Goal: Information Seeking & Learning: Find specific fact

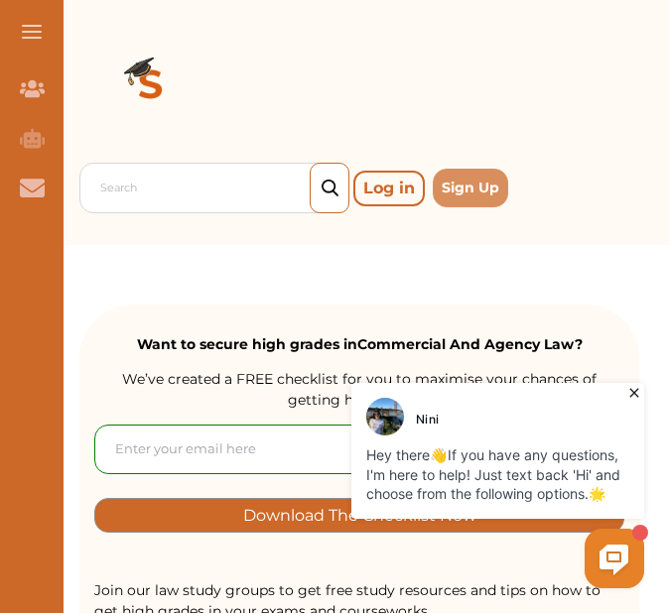
click at [633, 398] on icon at bounding box center [634, 393] width 20 height 20
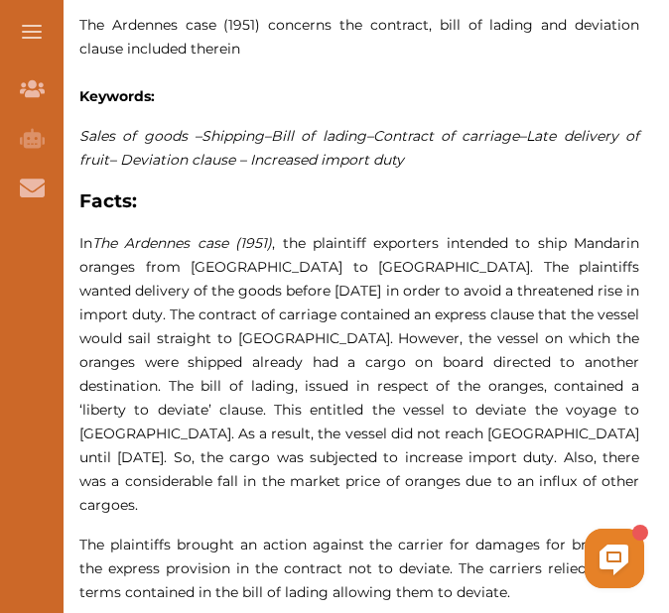
scroll to position [496, 0]
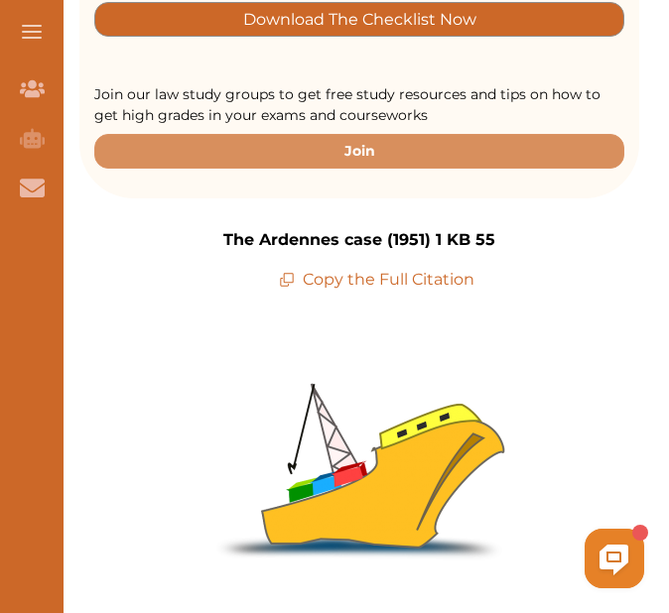
click at [349, 283] on p "Copy the Full Citation" at bounding box center [376, 280] width 195 height 24
click at [349, 282] on p "Copy the Full Citation" at bounding box center [376, 280] width 195 height 24
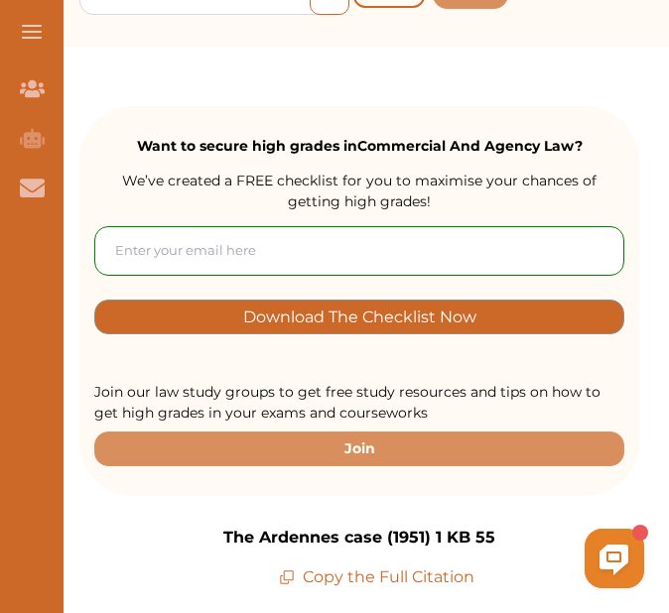
scroll to position [397, 0]
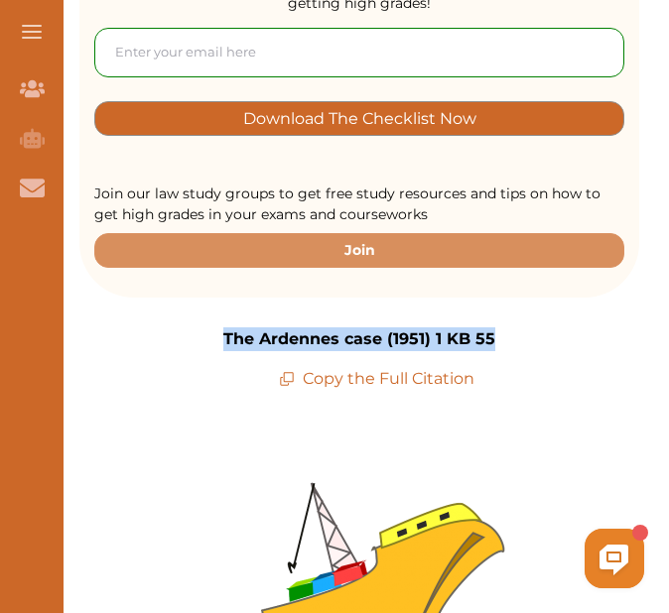
drag, startPoint x: 223, startPoint y: 345, endPoint x: 498, endPoint y: 335, distance: 274.9
click at [498, 335] on div "The Ardennes case (1951) 1 KB 55 Copy the Full Citation" at bounding box center [358, 358] width 559 height 63
drag, startPoint x: 498, startPoint y: 335, endPoint x: 476, endPoint y: 337, distance: 21.9
copy p "The Ardennes case (1951) 1 KB 55"
